Goal: Information Seeking & Learning: Check status

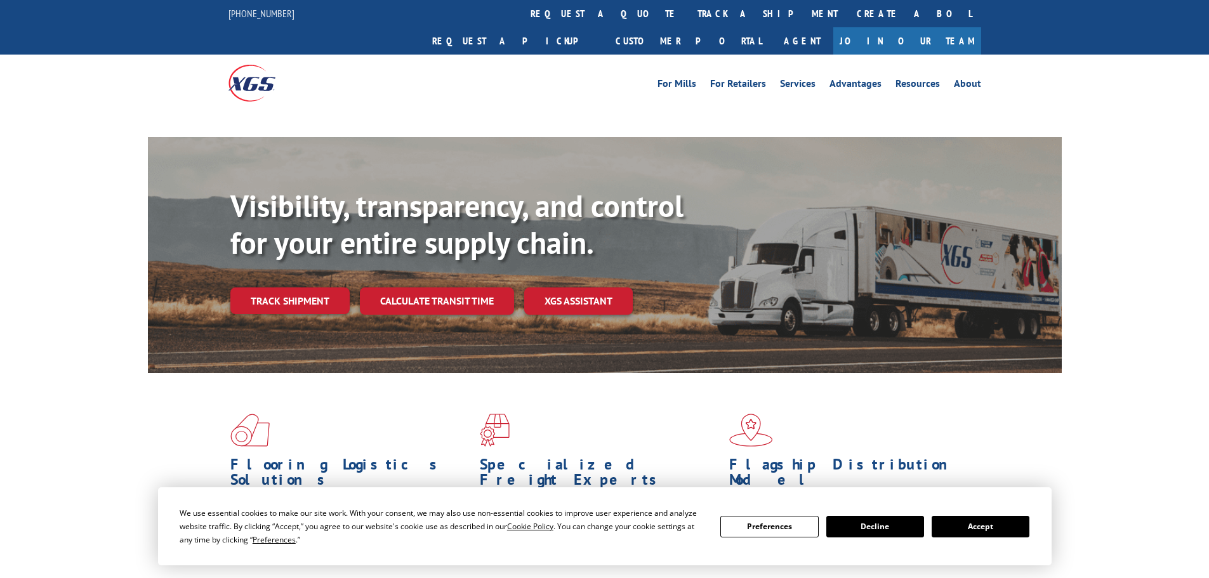
drag, startPoint x: 1009, startPoint y: 527, endPoint x: 676, endPoint y: 444, distance: 342.8
click at [999, 523] on button "Accept" at bounding box center [981, 527] width 98 height 22
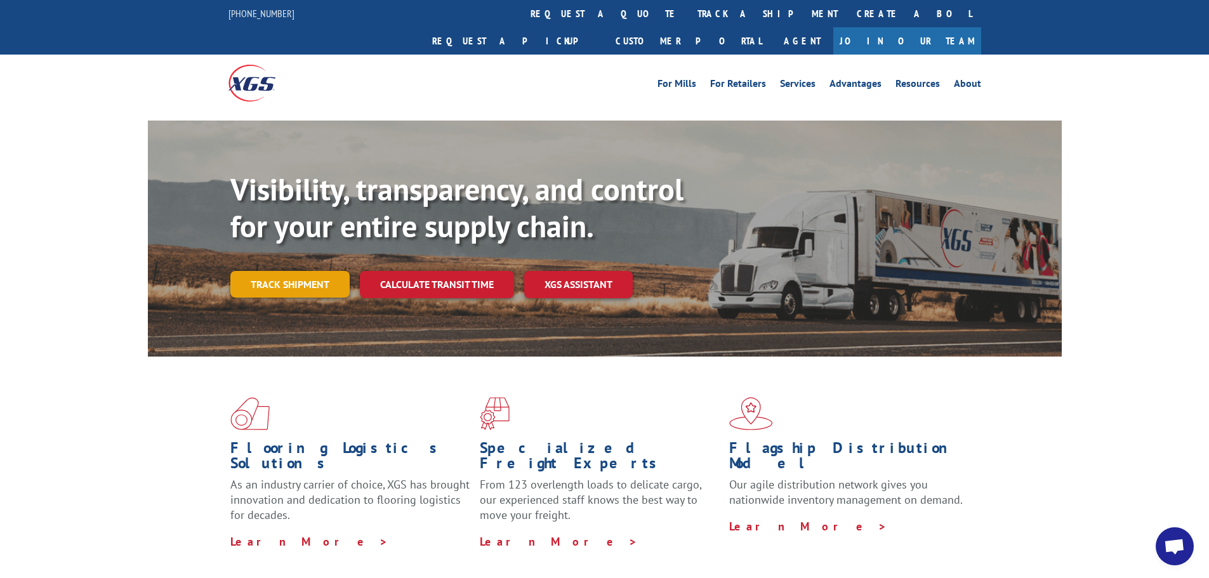
click at [318, 271] on link "Track shipment" at bounding box center [289, 284] width 119 height 27
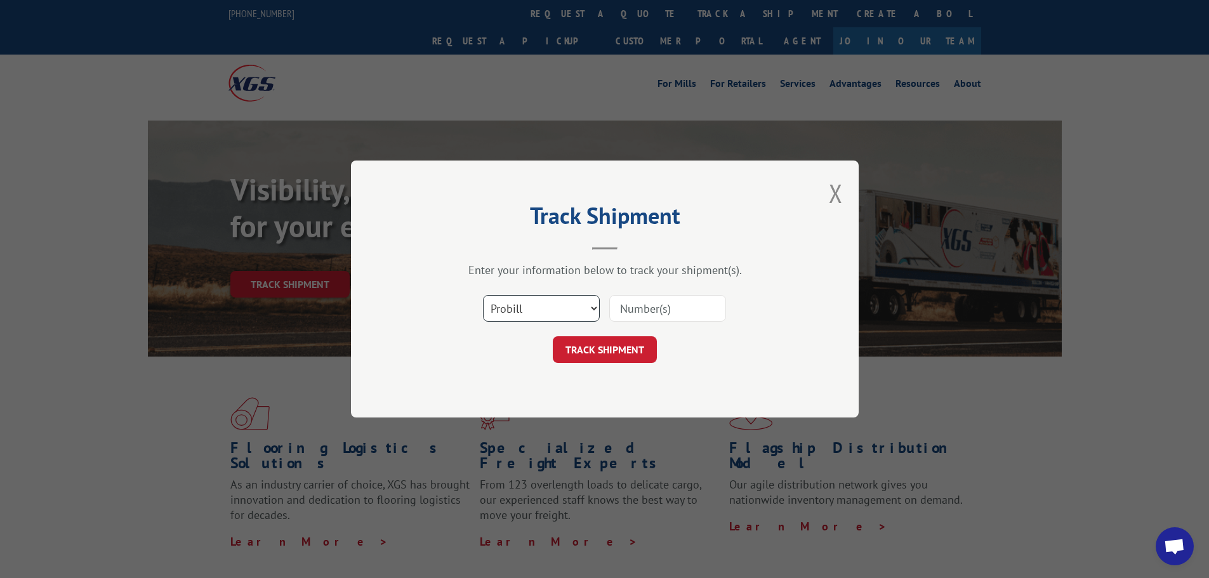
click at [521, 303] on select "Select category... Probill BOL PO" at bounding box center [541, 308] width 117 height 27
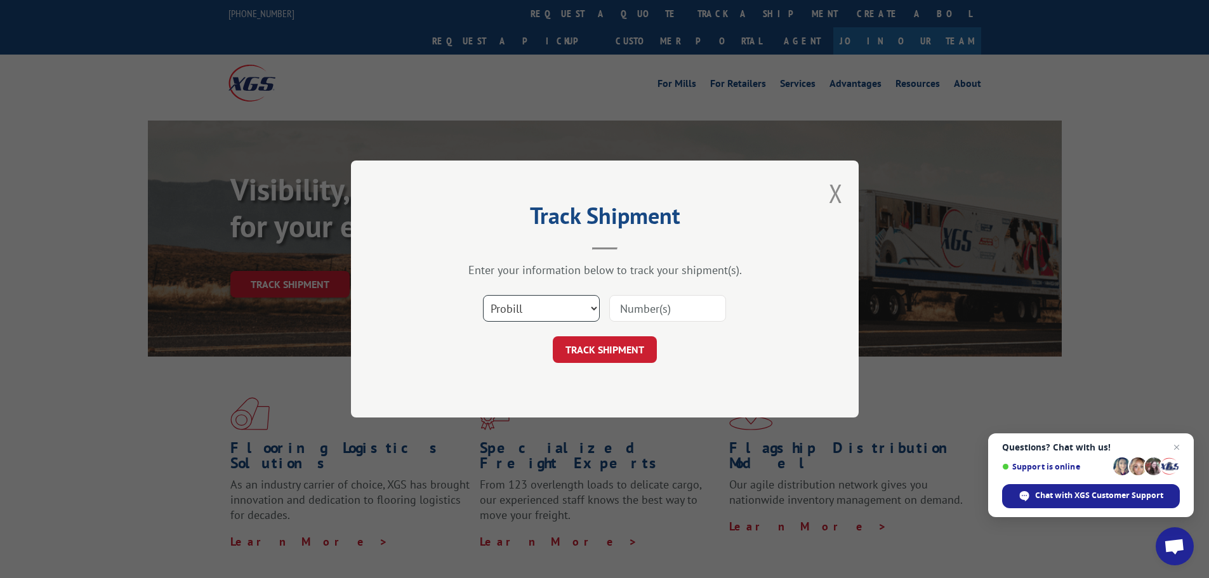
select select "po"
click at [483, 295] on select "Select category... Probill BOL PO" at bounding box center [541, 308] width 117 height 27
click at [637, 314] on input at bounding box center [667, 308] width 117 height 27
paste input "04522721"
type input "04522721"
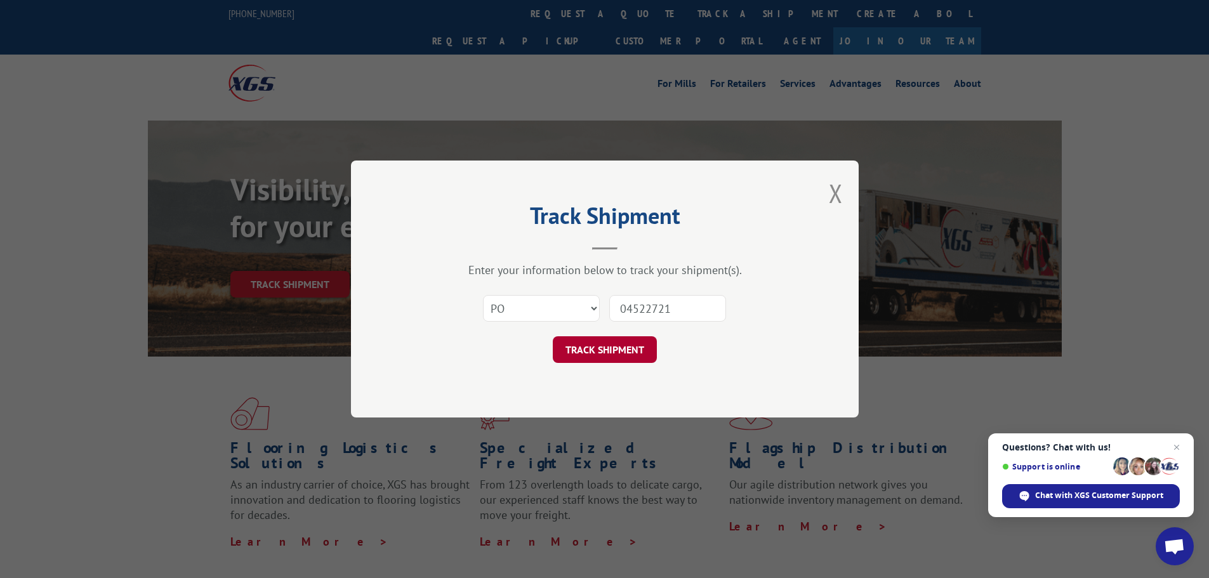
click at [655, 355] on button "TRACK SHIPMENT" at bounding box center [605, 349] width 104 height 27
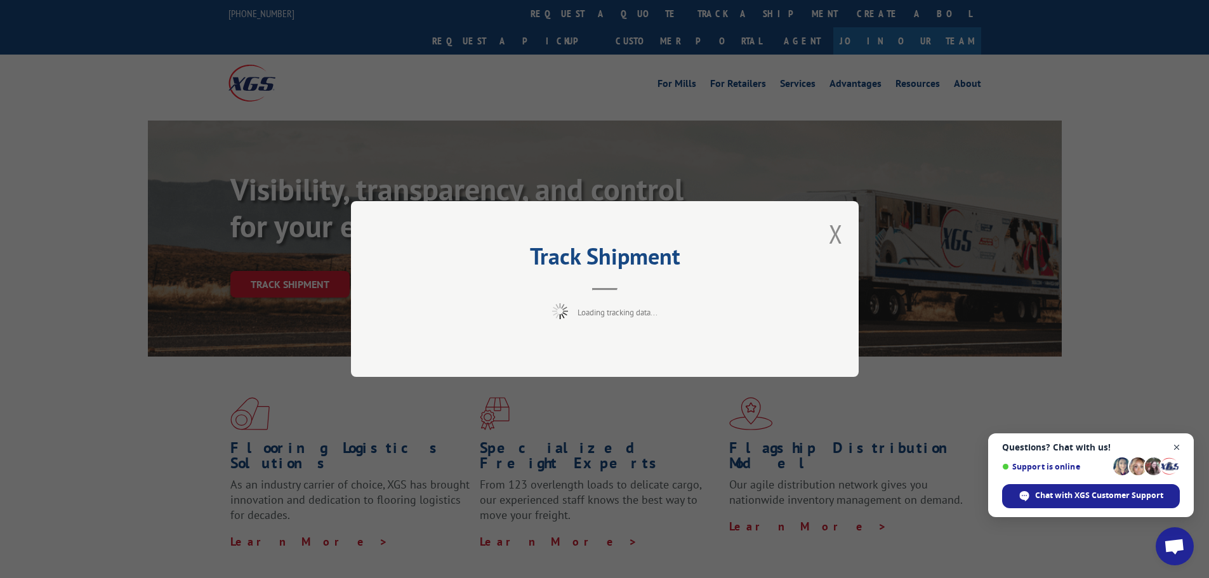
click at [1179, 446] on span "Close chat" at bounding box center [1177, 448] width 16 height 16
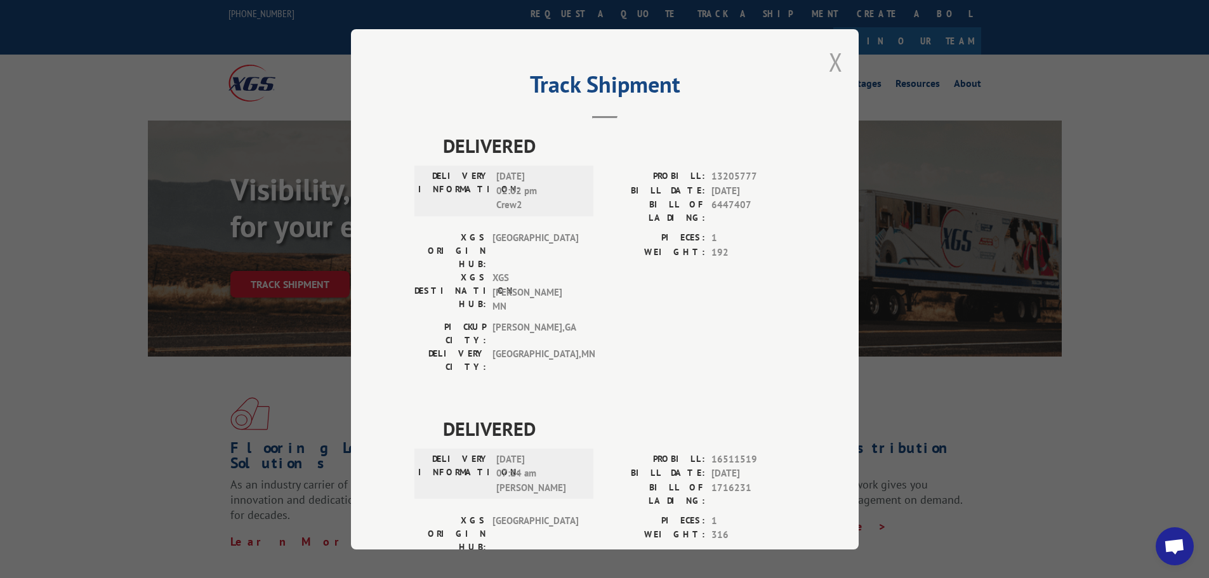
click at [832, 70] on button "Close modal" at bounding box center [836, 62] width 14 height 34
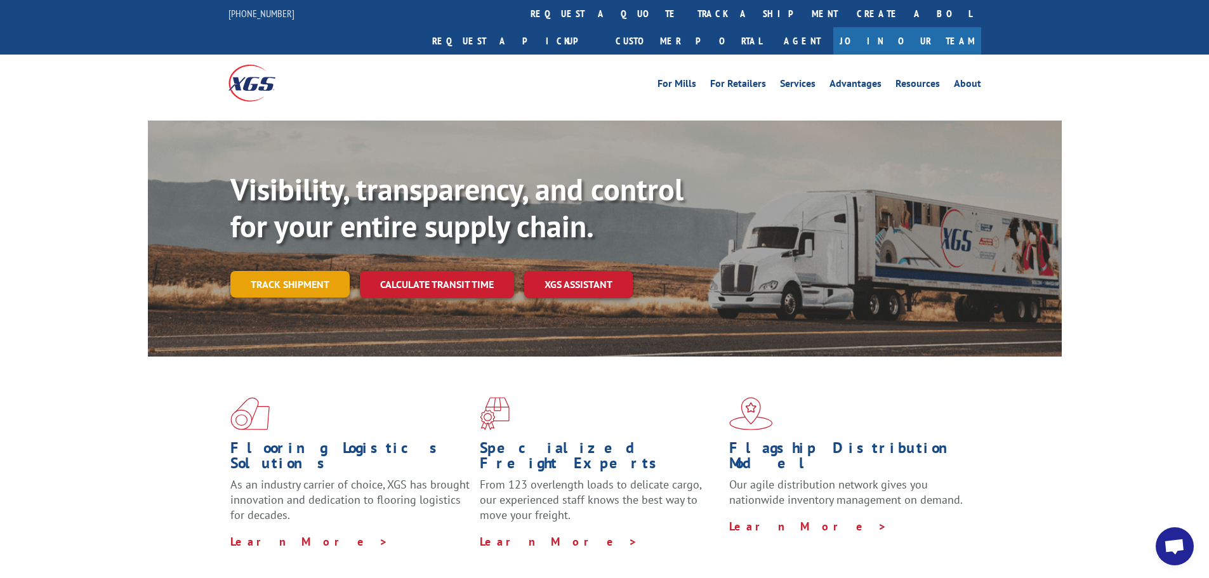
click at [290, 271] on link "Track shipment" at bounding box center [289, 284] width 119 height 27
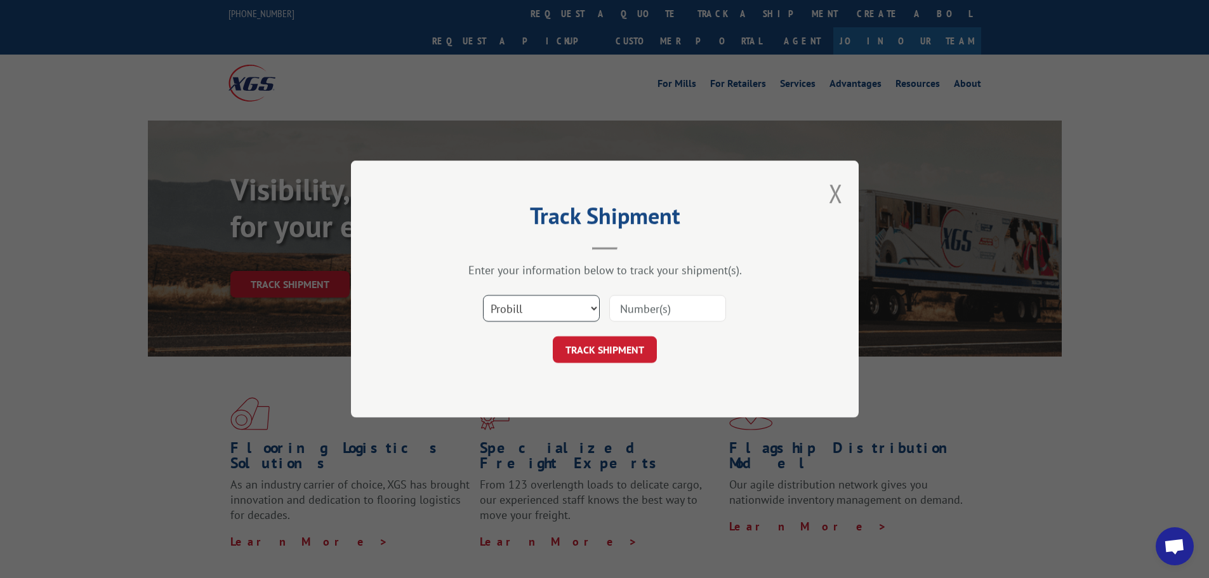
click at [533, 312] on select "Select category... Probill BOL PO" at bounding box center [541, 308] width 117 height 27
select select "po"
click at [483, 295] on select "Select category... Probill BOL PO" at bounding box center [541, 308] width 117 height 27
paste input "04523078"
type input "04523078"
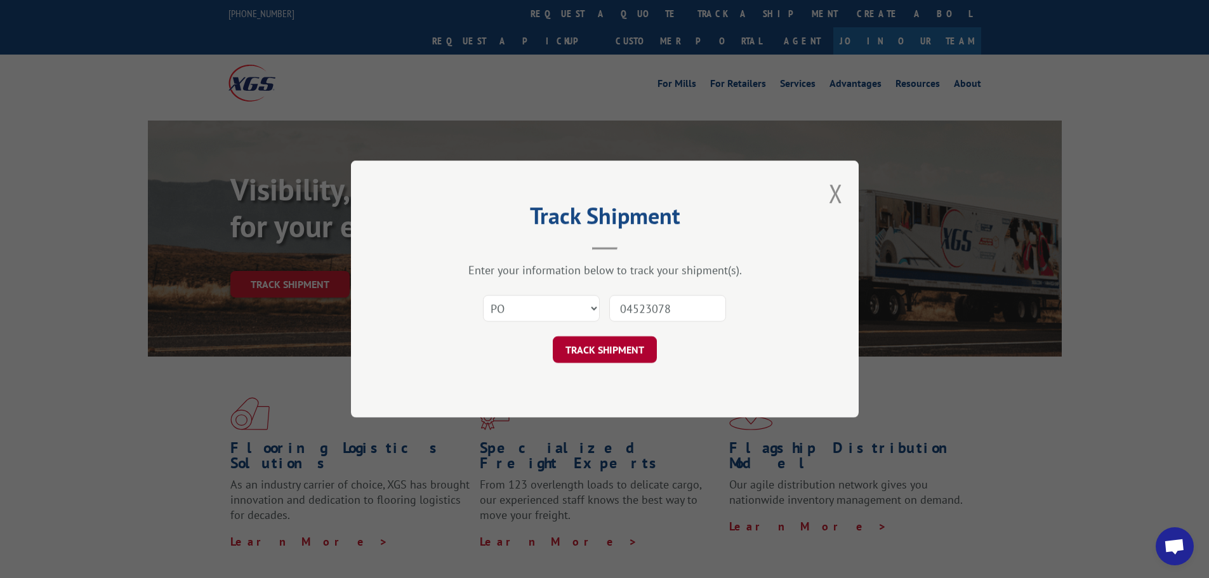
click at [609, 353] on button "TRACK SHIPMENT" at bounding box center [605, 349] width 104 height 27
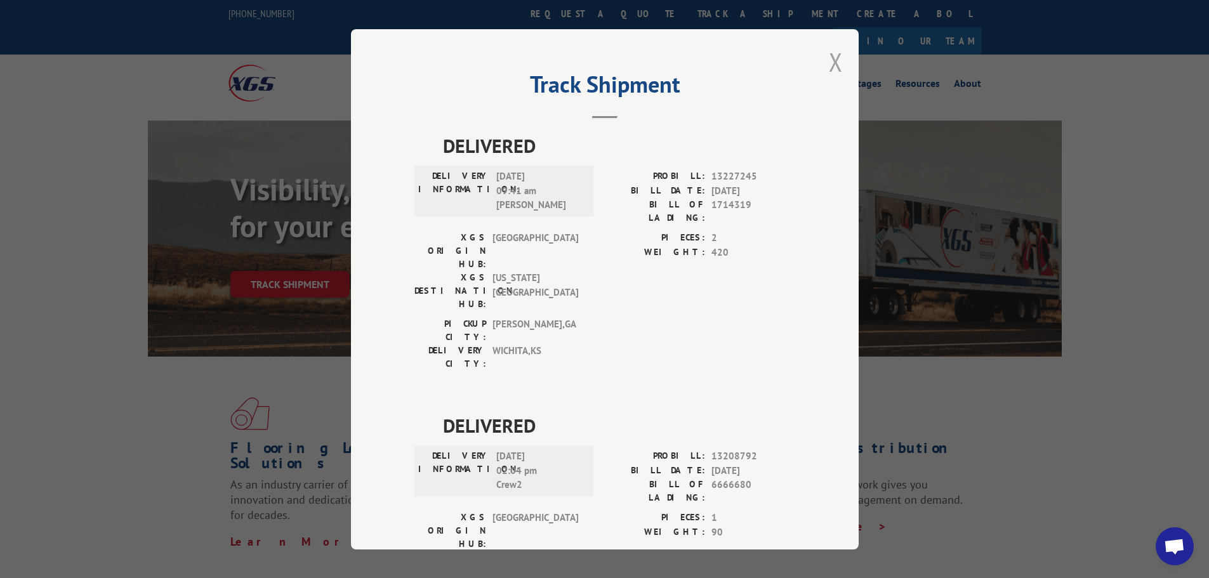
click at [830, 64] on button "Close modal" at bounding box center [836, 62] width 14 height 34
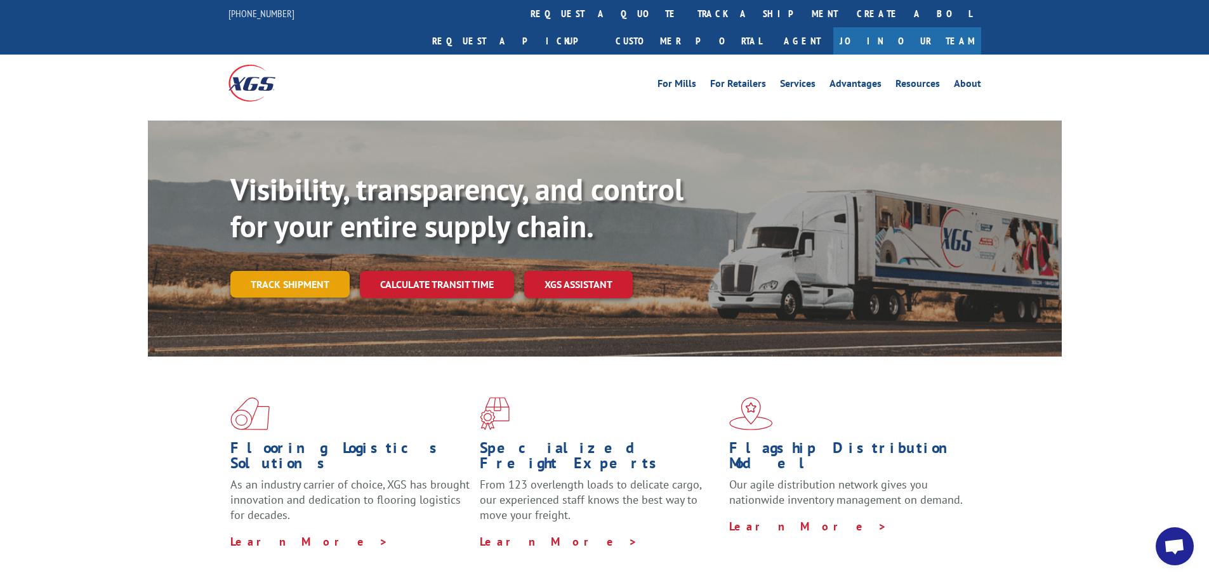
click at [297, 271] on link "Track shipment" at bounding box center [289, 284] width 119 height 27
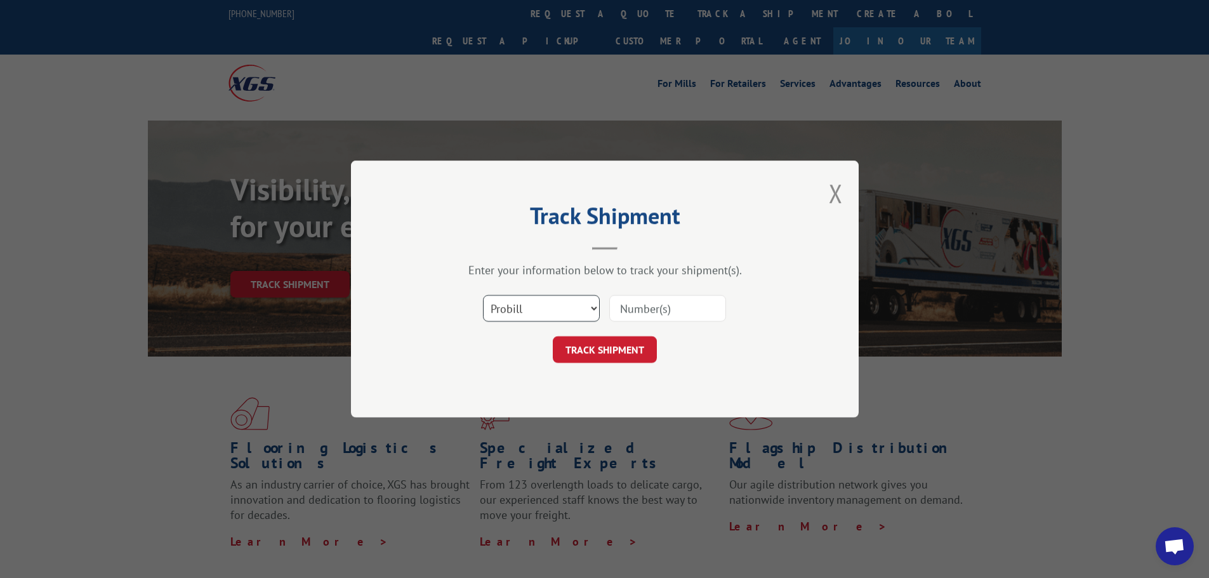
click at [514, 300] on select "Select category... Probill BOL PO" at bounding box center [541, 308] width 117 height 27
select select "po"
click at [483, 295] on select "Select category... Probill BOL PO" at bounding box center [541, 308] width 117 height 27
paste input "04523078"
type input "04523078"
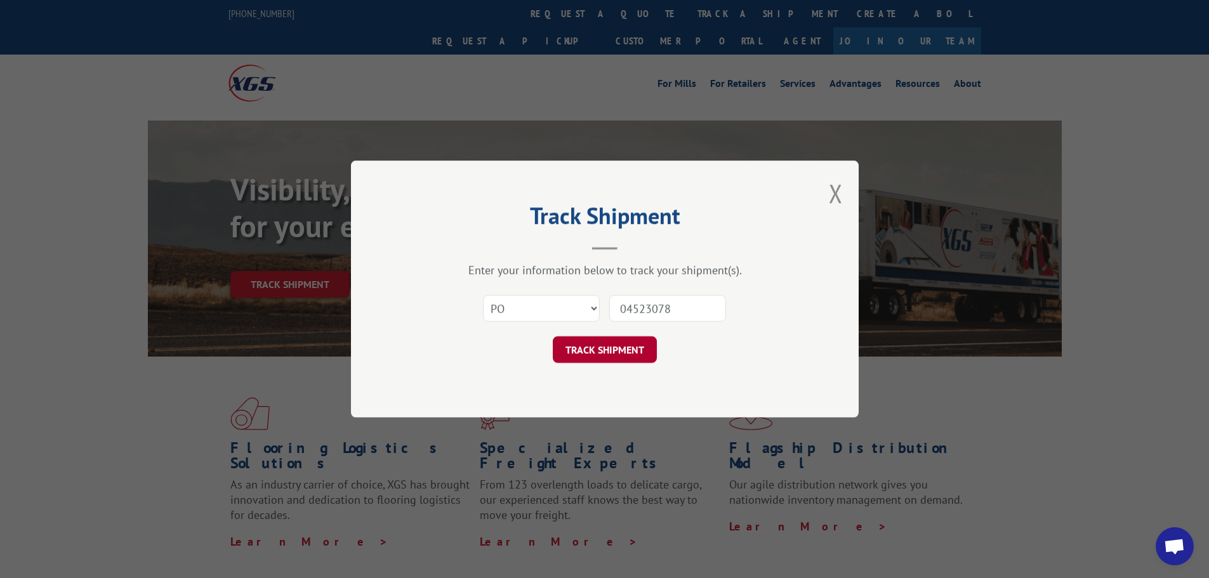
click at [631, 357] on button "TRACK SHIPMENT" at bounding box center [605, 349] width 104 height 27
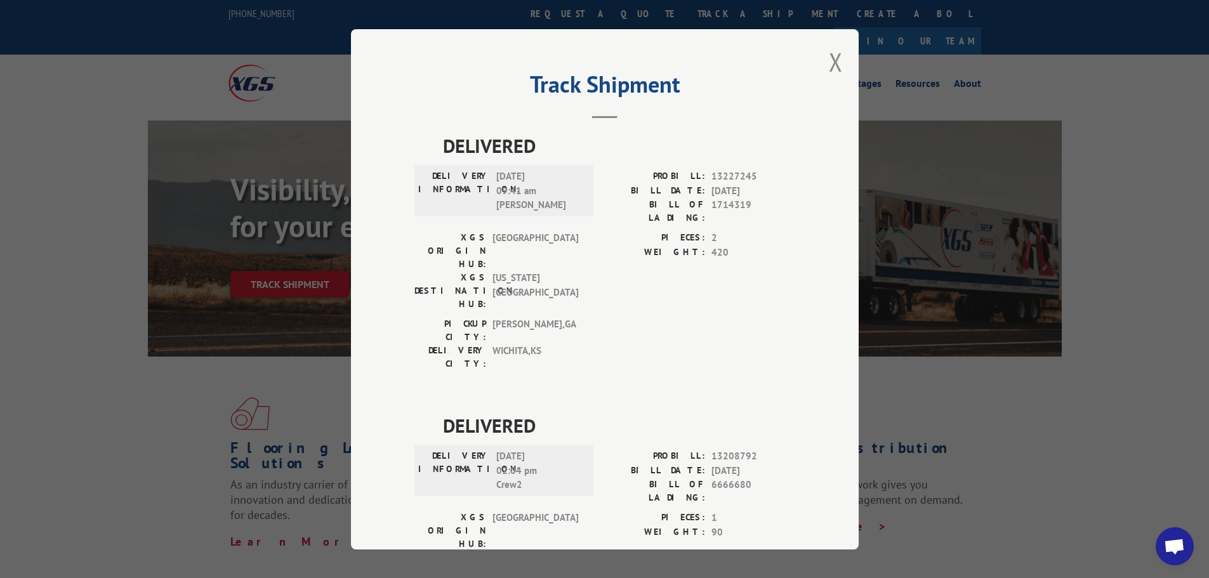
drag, startPoint x: 831, startPoint y: 58, endPoint x: 833, endPoint y: 70, distance: 12.3
click at [831, 61] on button "Close modal" at bounding box center [836, 62] width 14 height 34
